Goal: Manage account settings

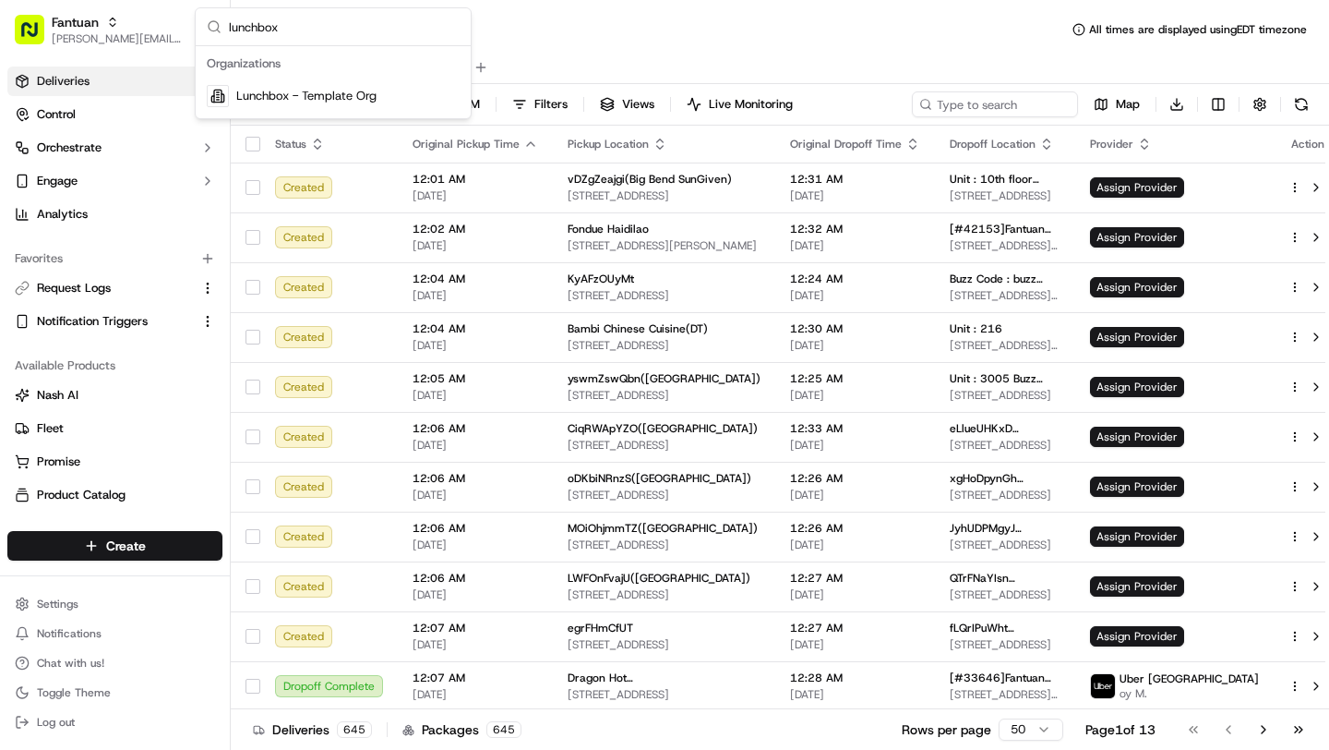
type input "lunchbox"
click at [373, 97] on span "Lunchbox - Template Org" at bounding box center [306, 96] width 140 height 17
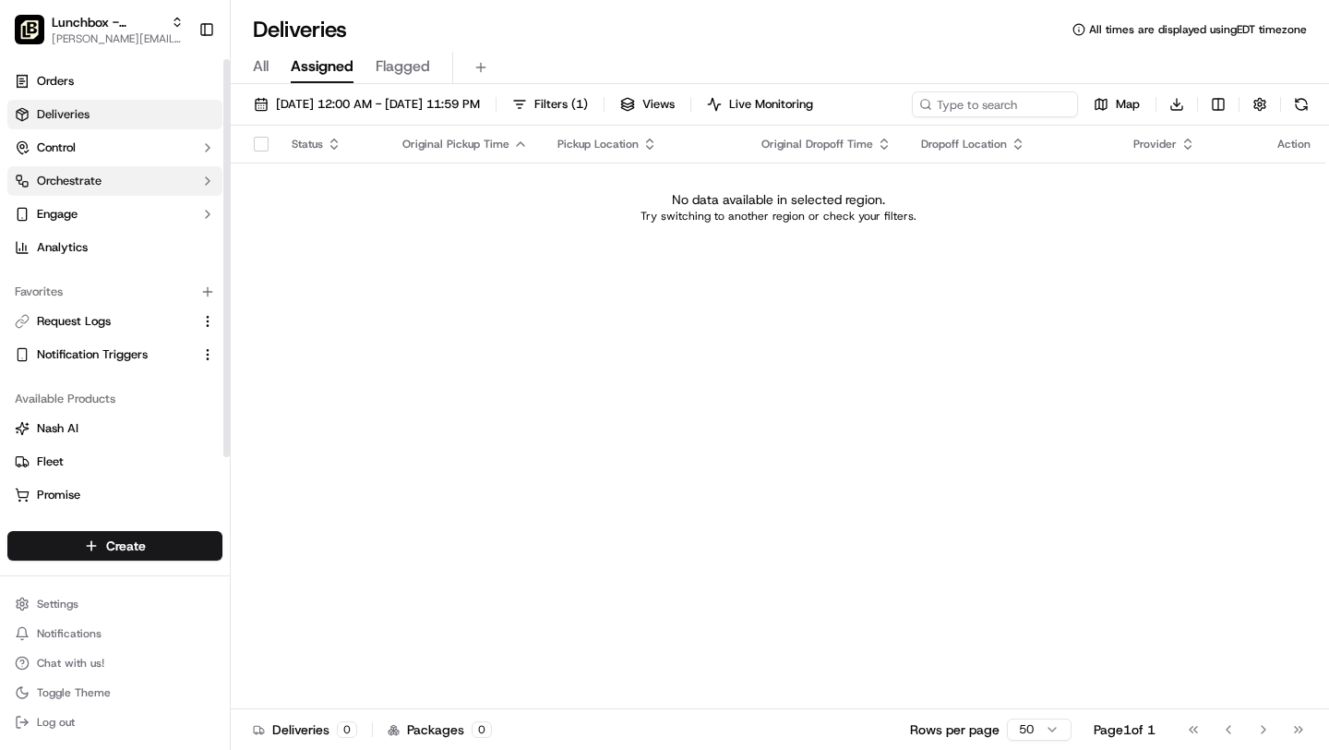
click at [92, 189] on button "Orchestrate" at bounding box center [114, 181] width 215 height 30
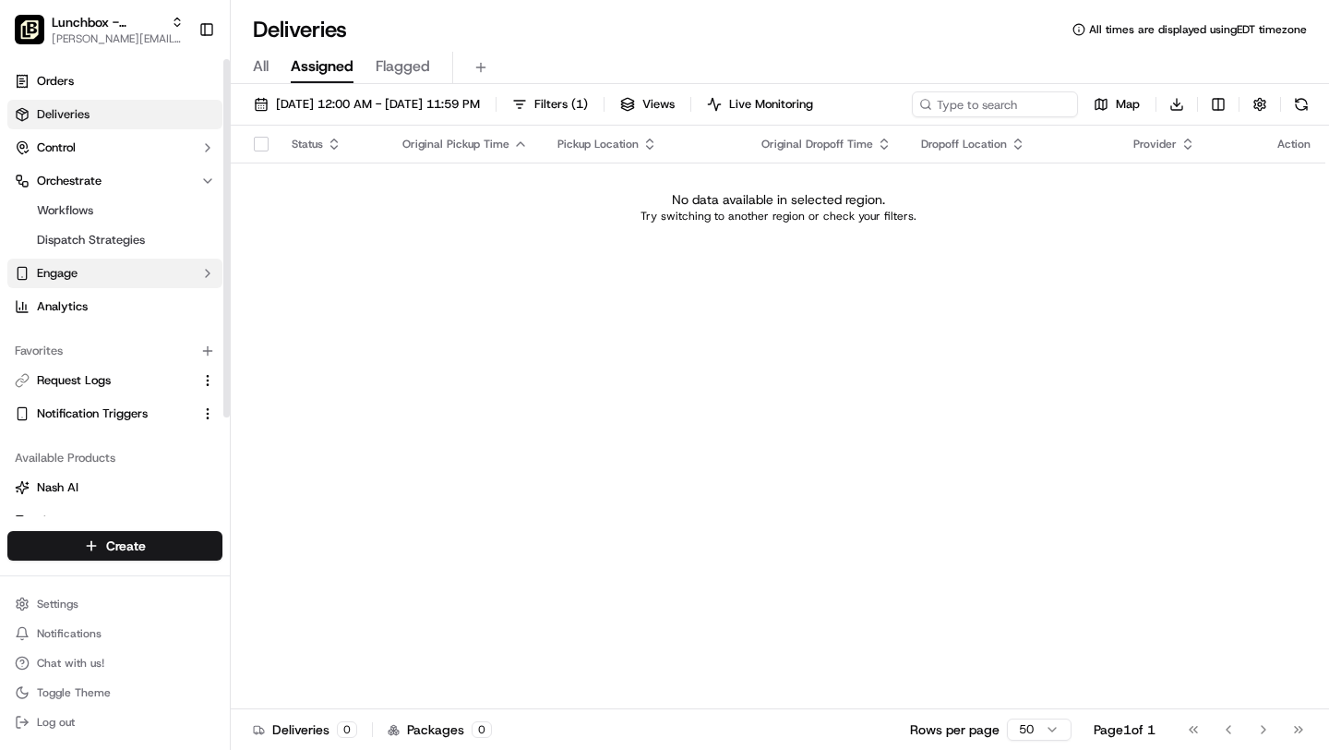
click at [73, 285] on button "Engage" at bounding box center [114, 274] width 215 height 30
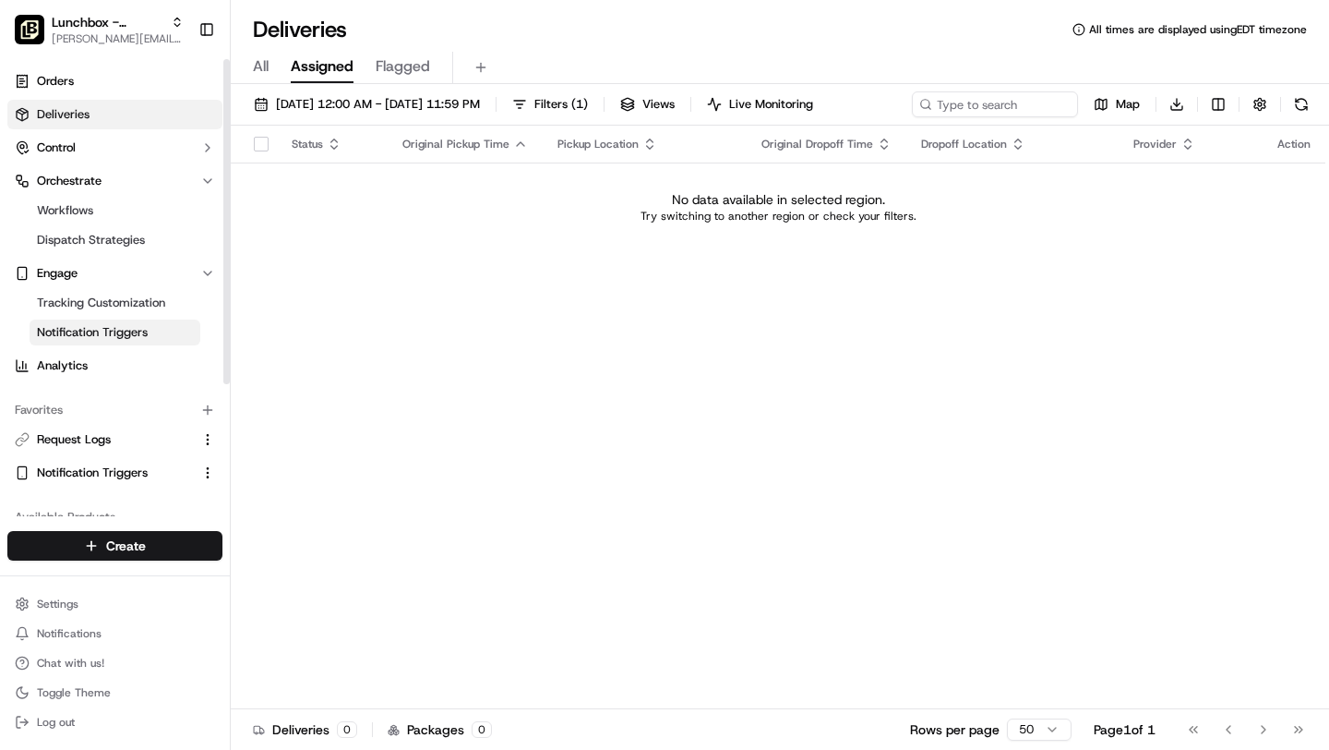
click at [71, 332] on span "Notification Triggers" at bounding box center [92, 332] width 111 height 17
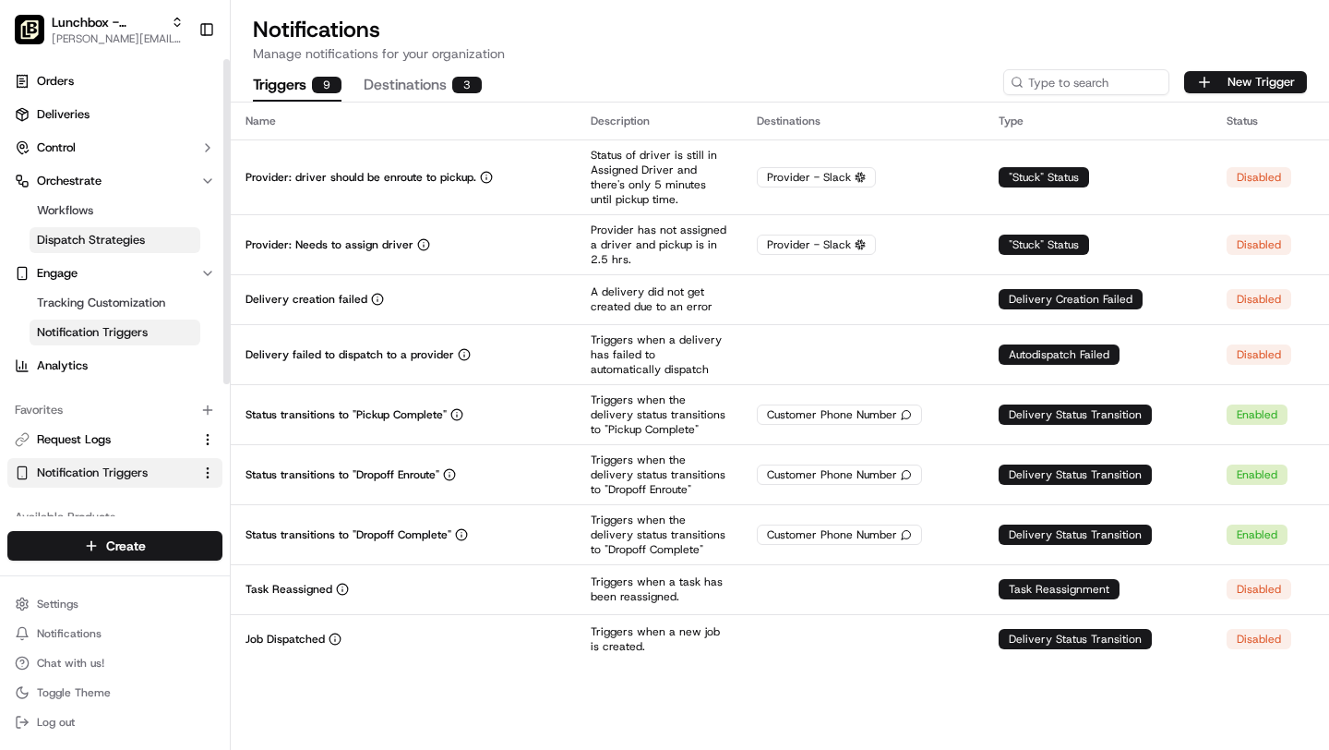
click at [79, 243] on span "Dispatch Strategies" at bounding box center [91, 240] width 108 height 17
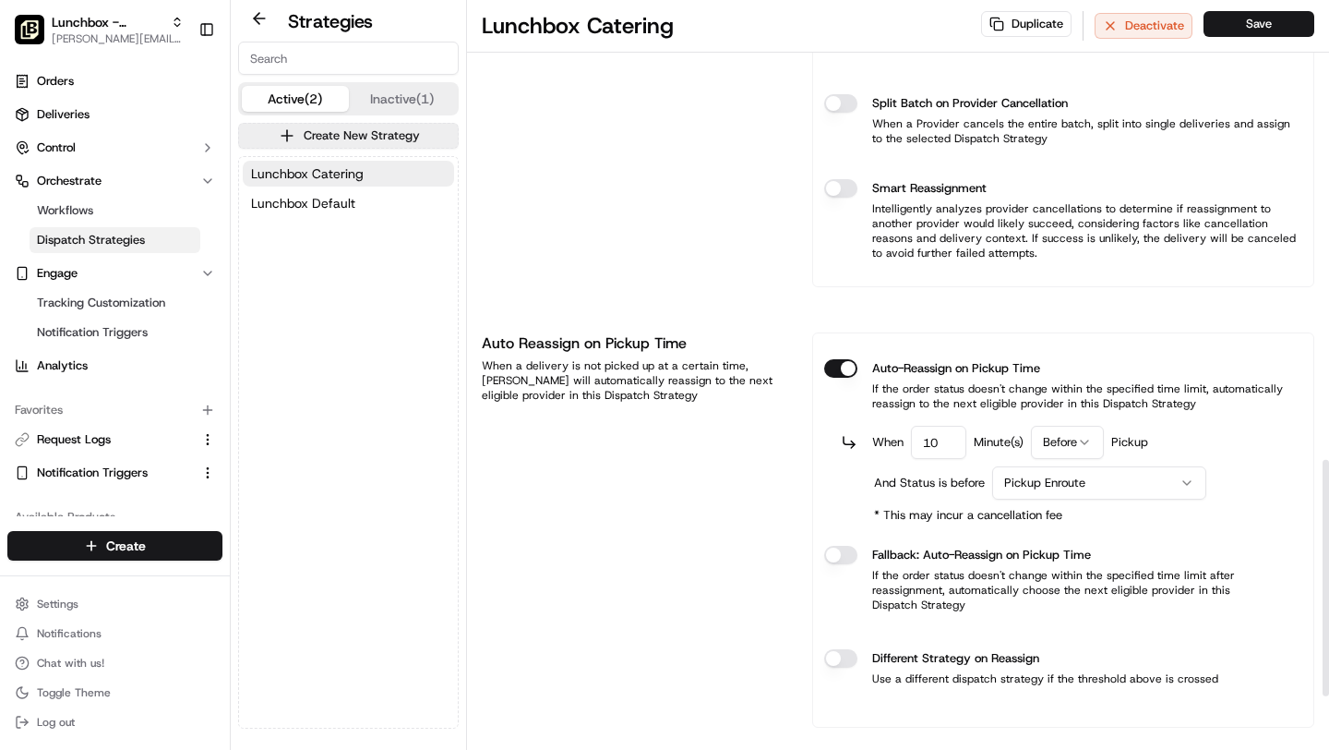
scroll to position [1457, 0]
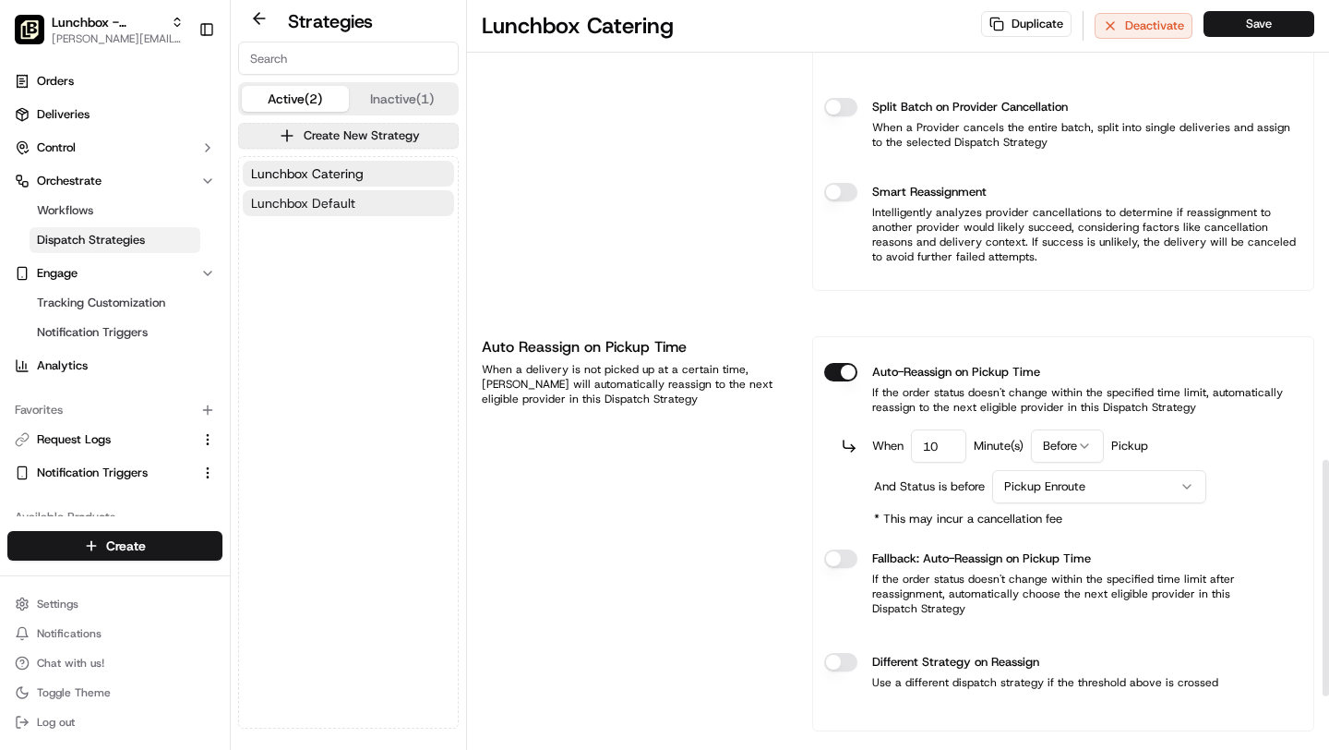
click at [401, 209] on button "Lunchbox Default" at bounding box center [348, 203] width 211 height 26
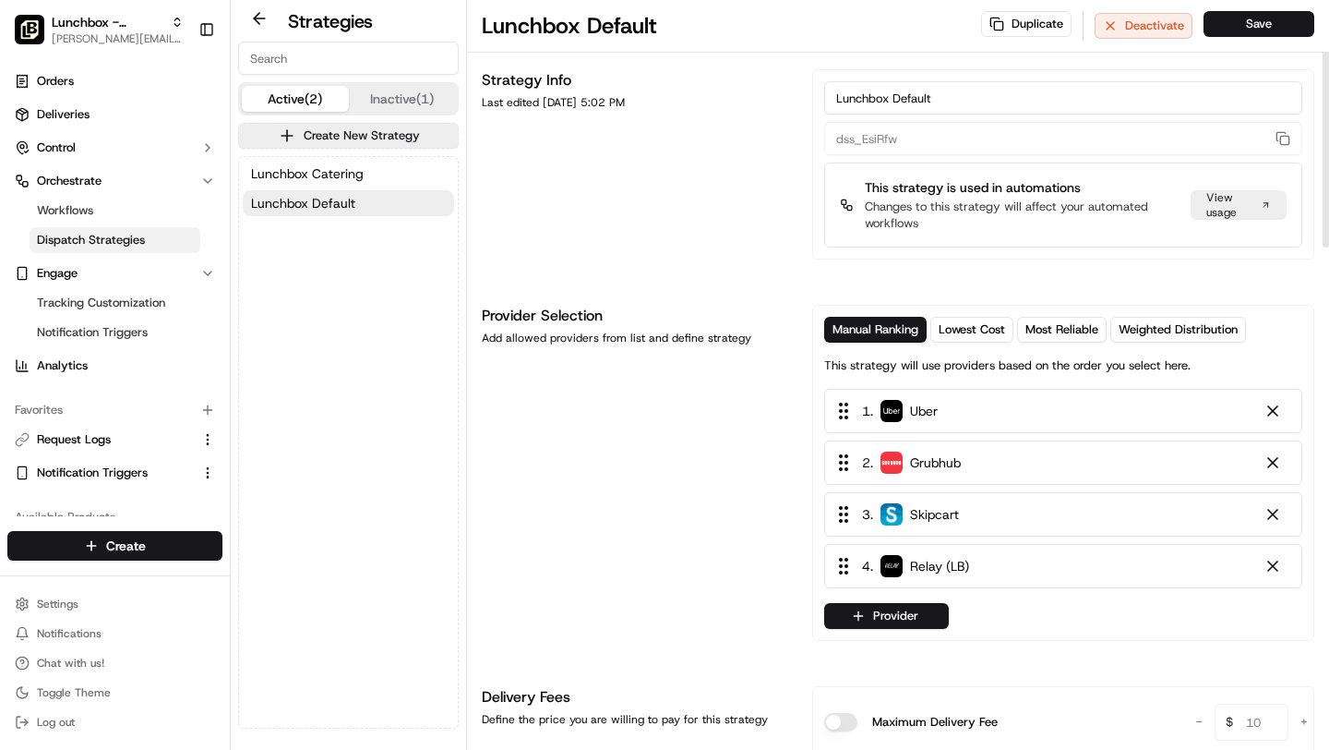
scroll to position [6, 0]
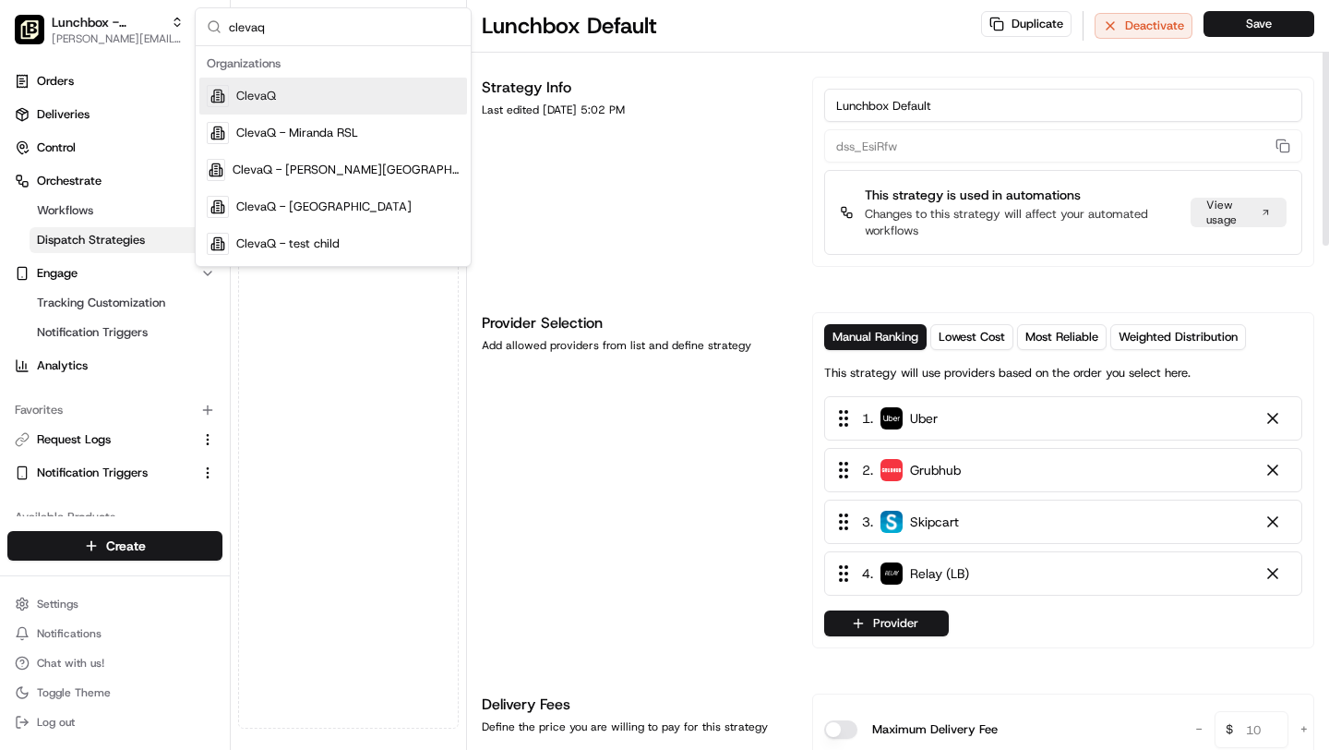
type input "clevaq"
click at [585, 188] on div "Strategy Info Last edited [DATE] 5:02 PM" at bounding box center [636, 172] width 308 height 190
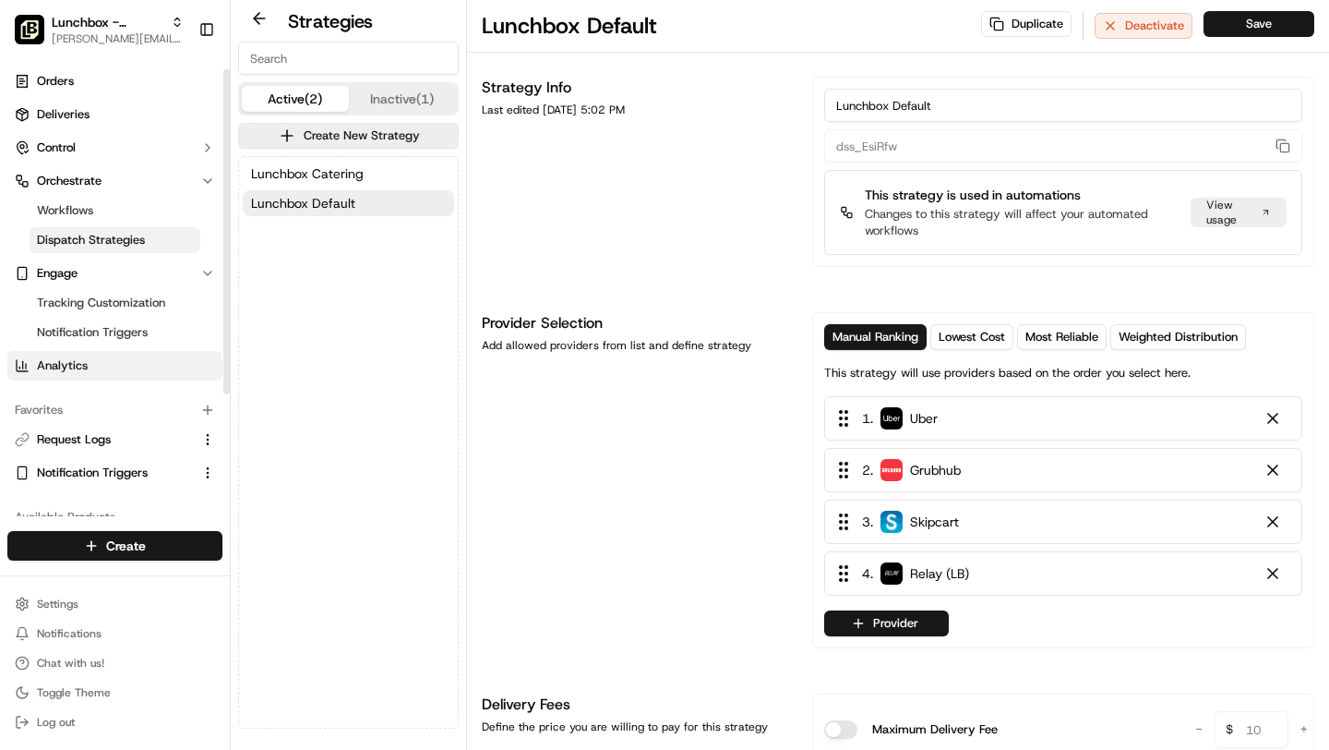
scroll to position [186, 0]
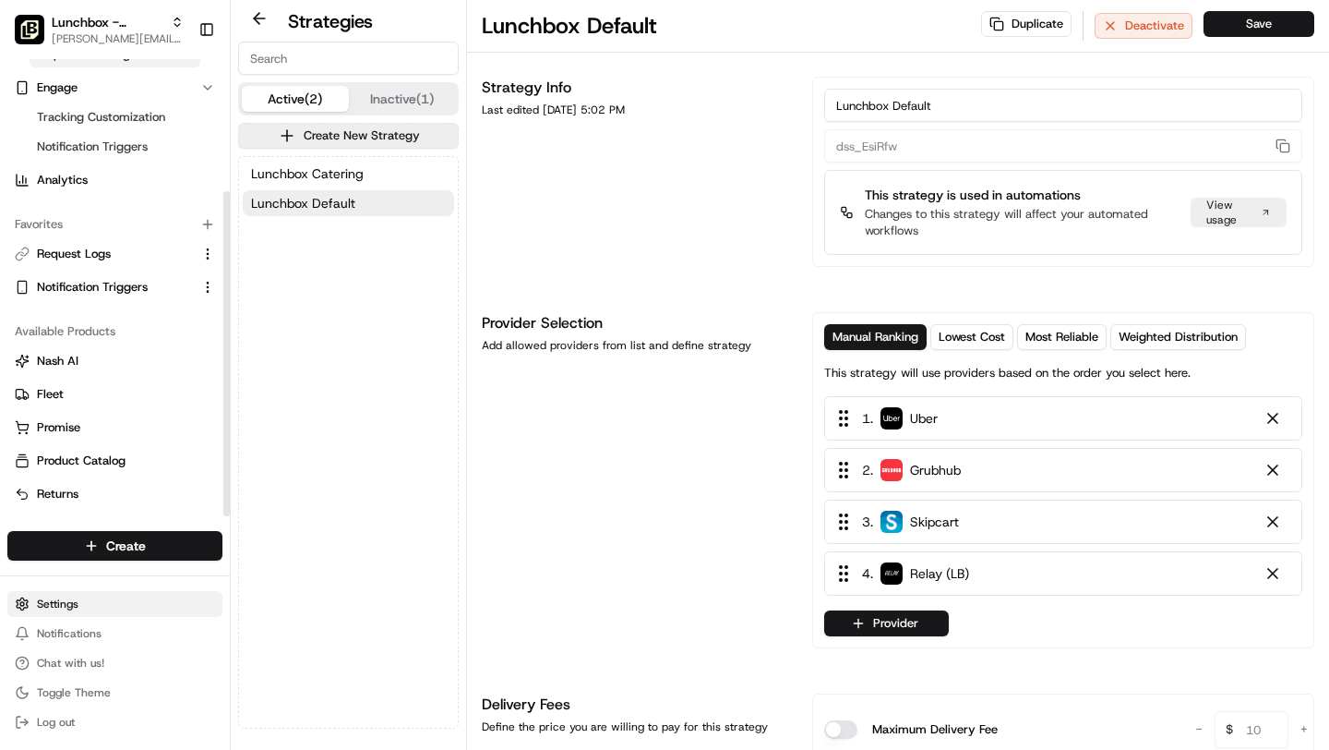
click at [82, 605] on html "Lunchbox - Template Org [EMAIL_ADDRESS][DOMAIN_NAME] Toggle Sidebar Orders Deli…" at bounding box center [664, 375] width 1329 height 750
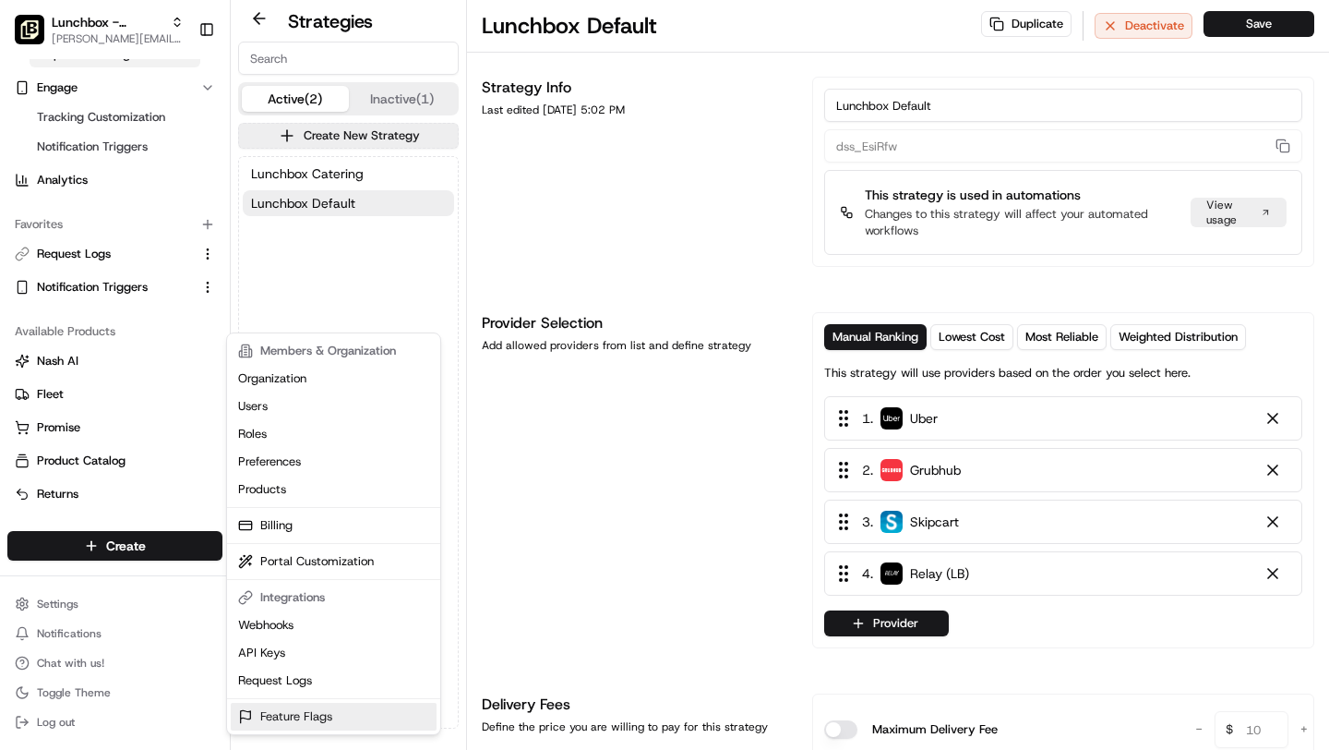
click at [322, 716] on link "Feature Flags" at bounding box center [334, 717] width 206 height 28
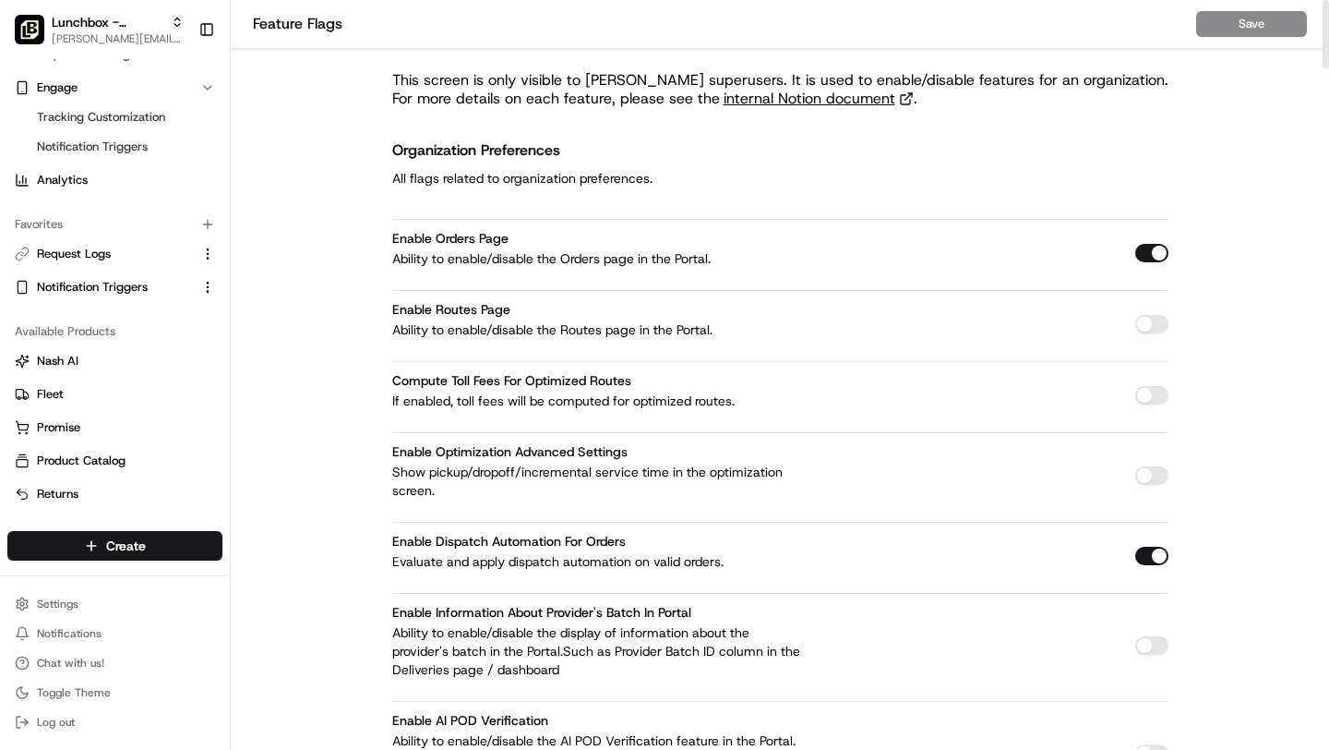
scroll to position [2082, 0]
